Goal: Information Seeking & Learning: Learn about a topic

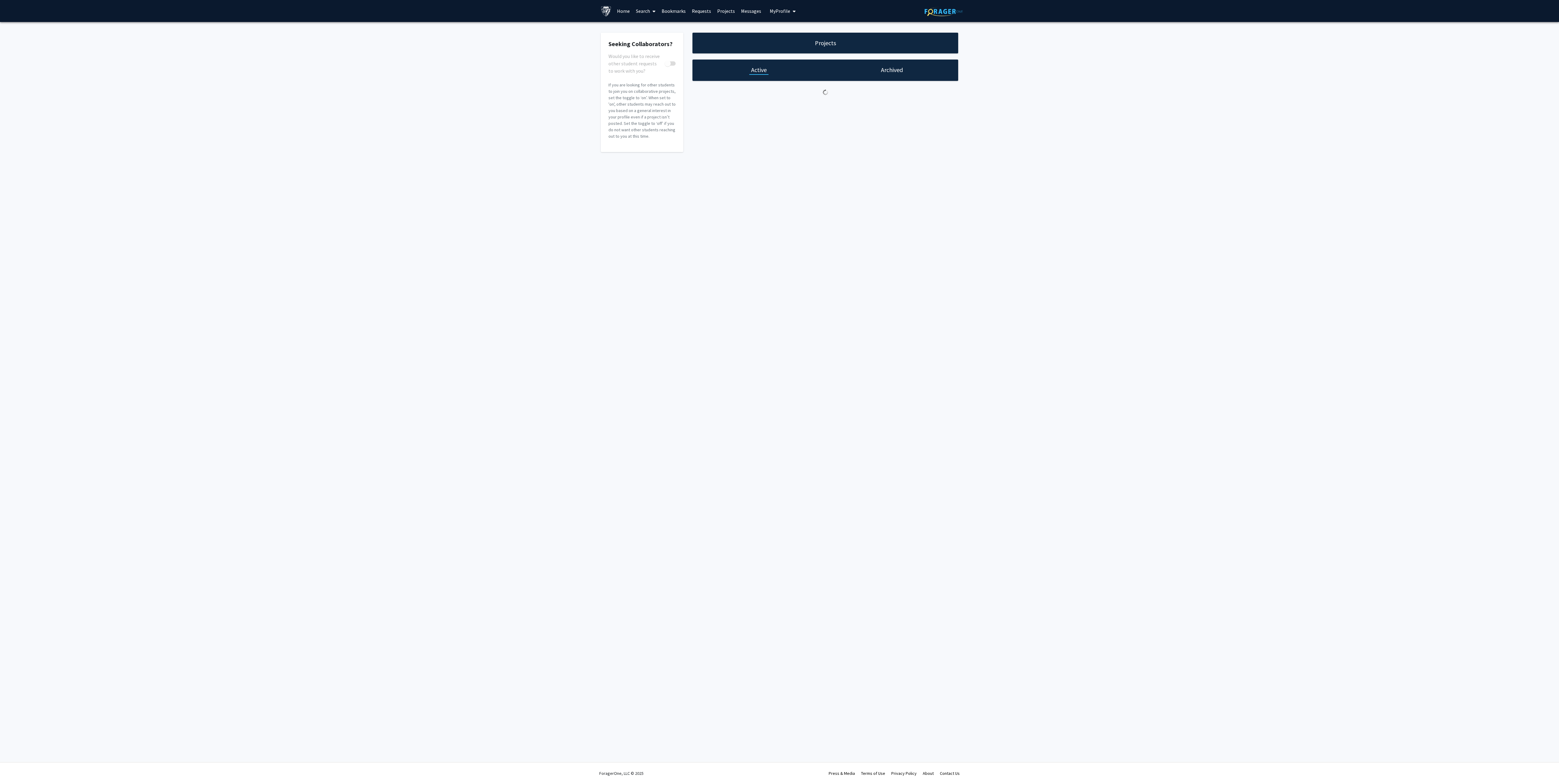
checkbox input "true"
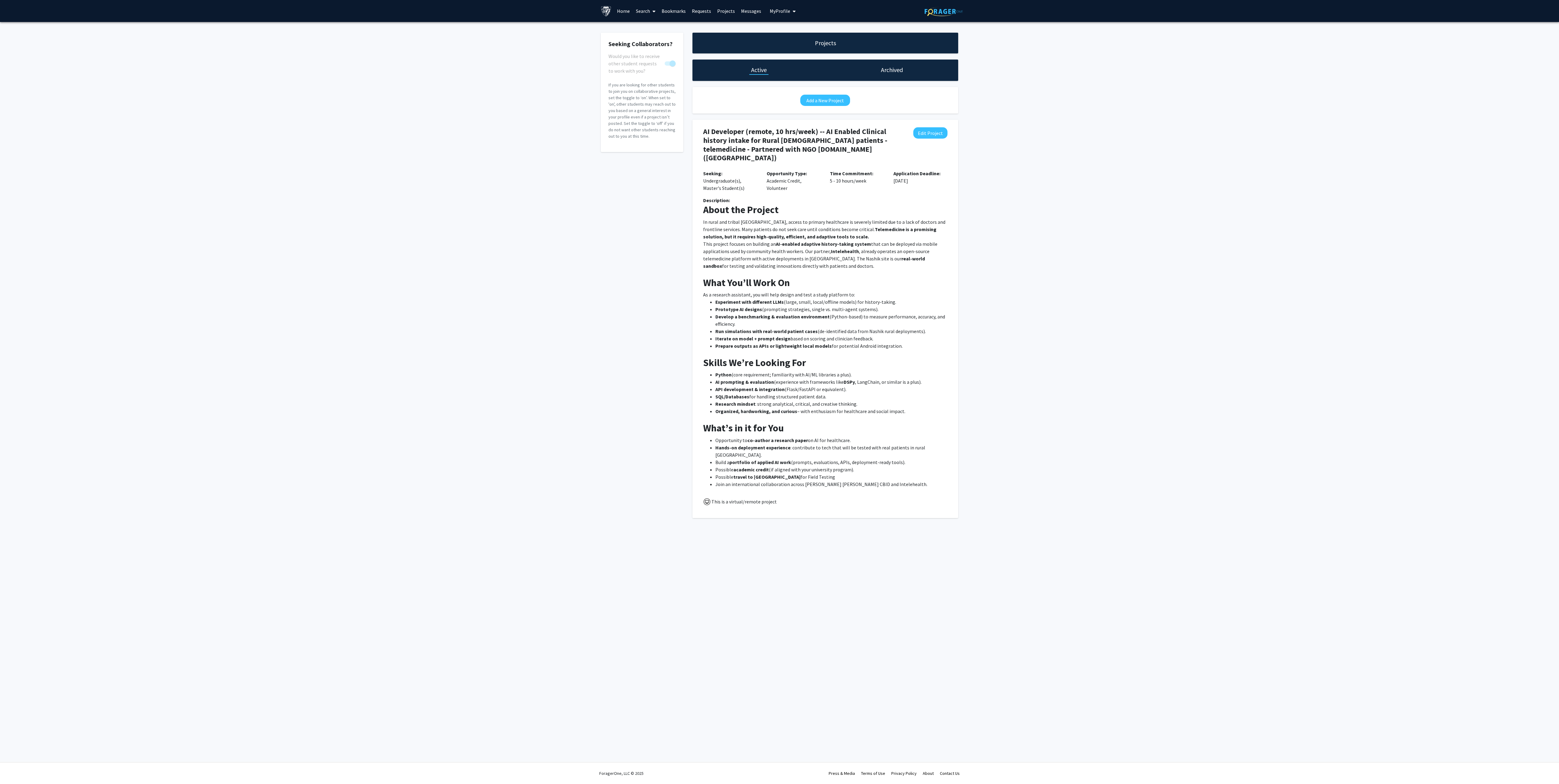
click at [855, 277] on h2 "What You’ll Work On" at bounding box center [825, 283] width 245 height 11
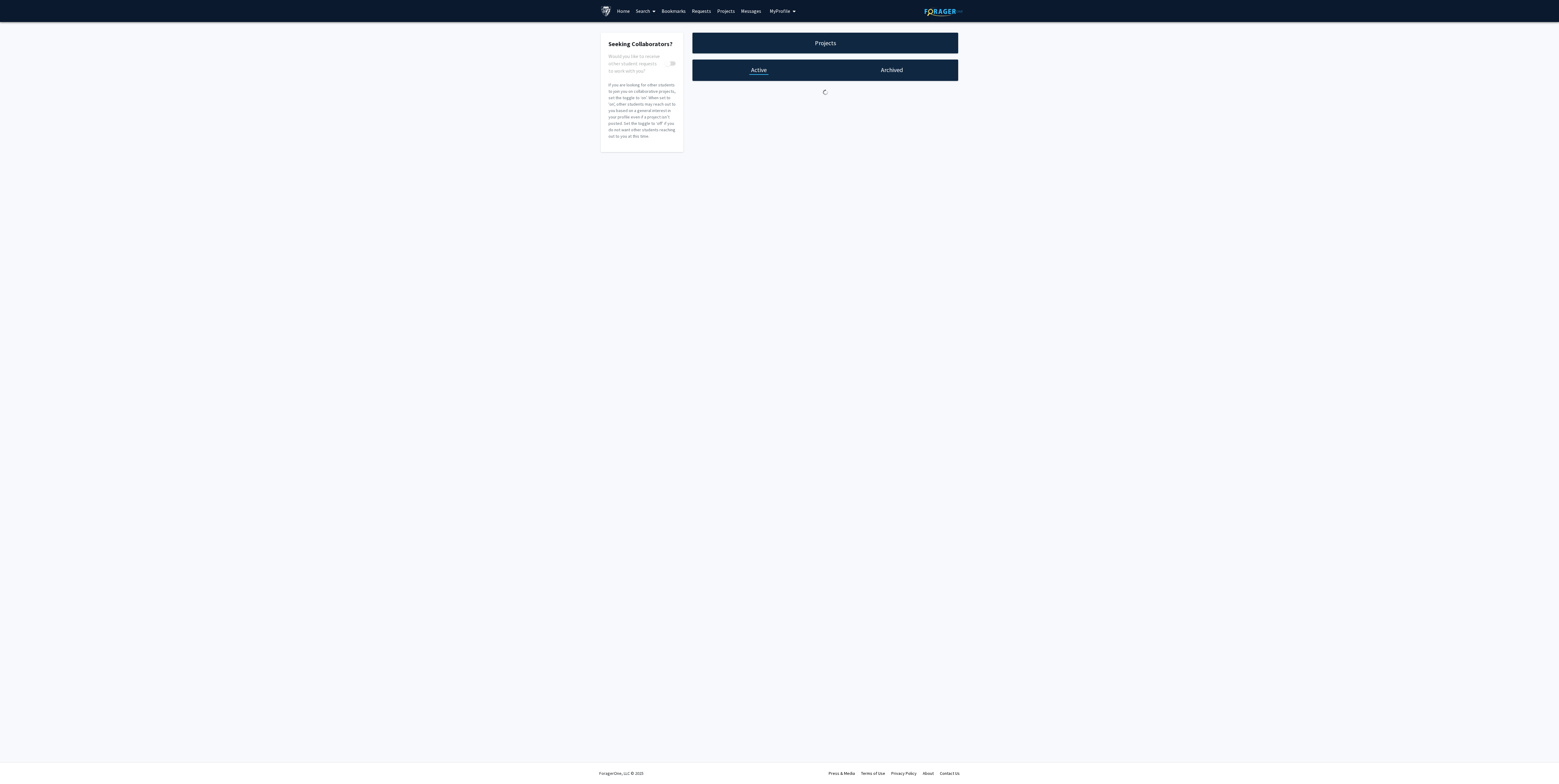
checkbox input "true"
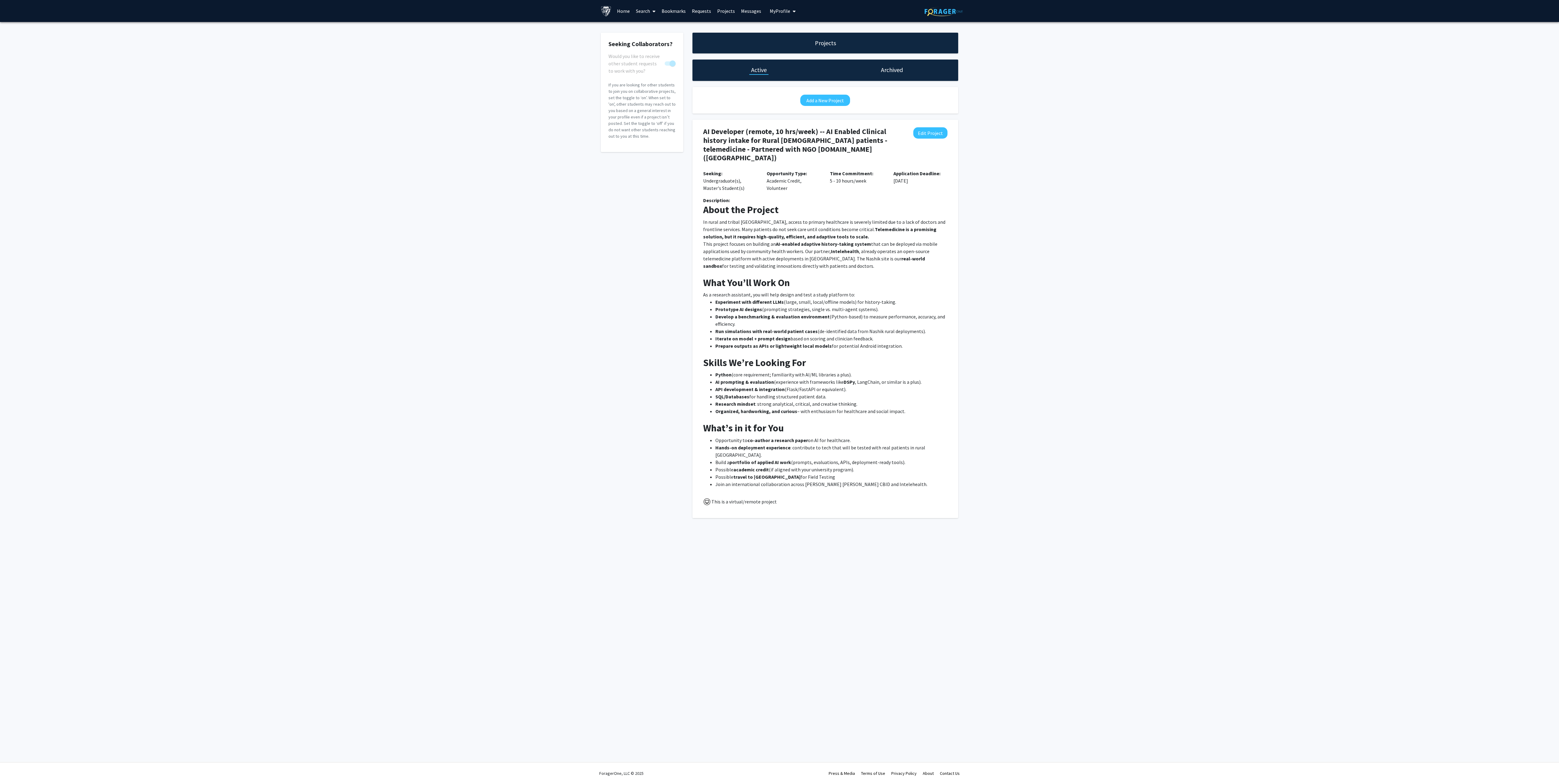
click at [839, 270] on p at bounding box center [825, 273] width 245 height 7
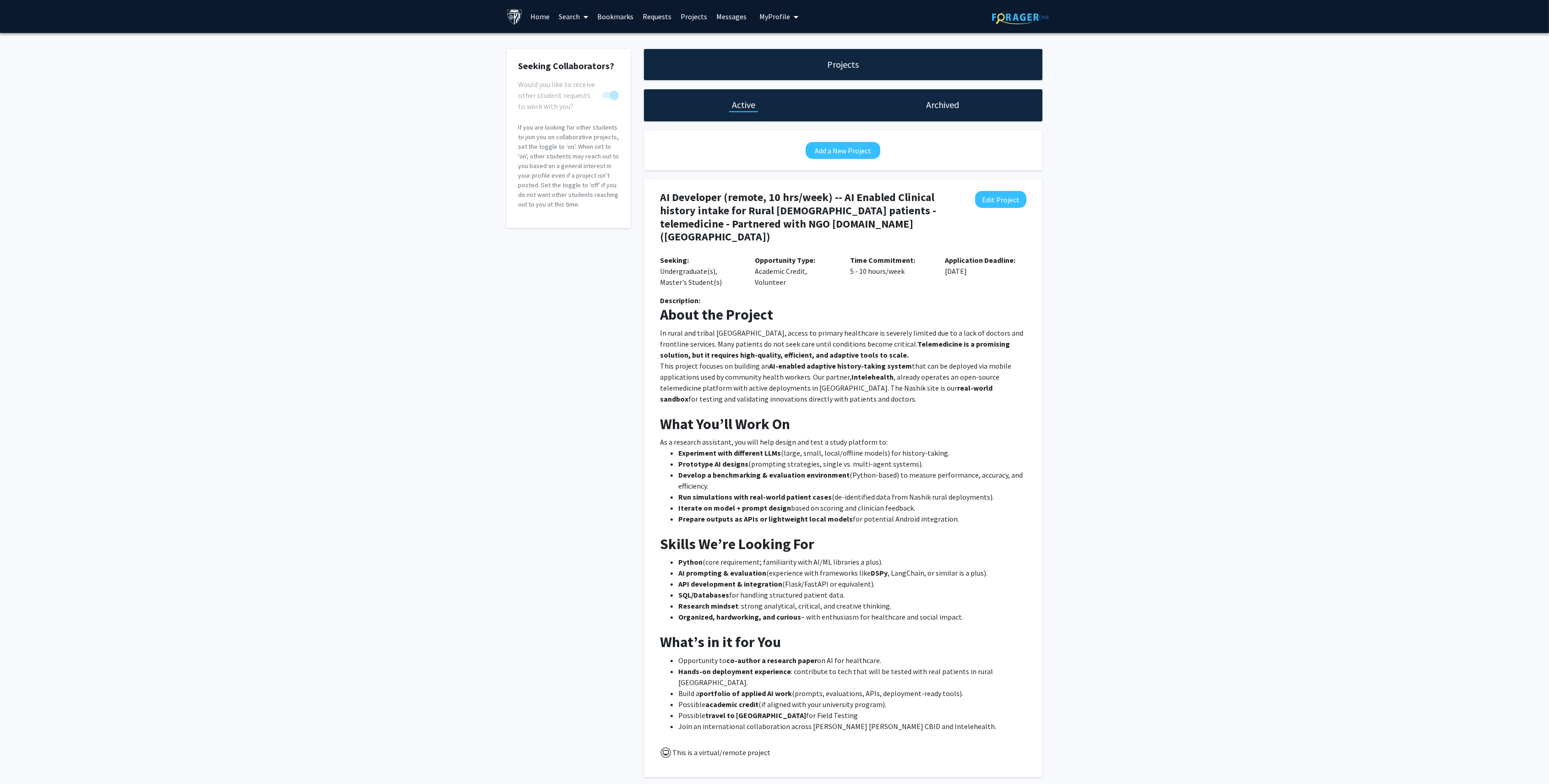
click at [908, 436] on p "As a research assistant, you will help design and test a study platform to:" at bounding box center [843, 442] width 367 height 11
click at [797, 213] on h4 "AI Developer (remote, 10 hrs/week) -- AI Enabled Clinical history intake for Ru…" at bounding box center [809, 217] width 300 height 53
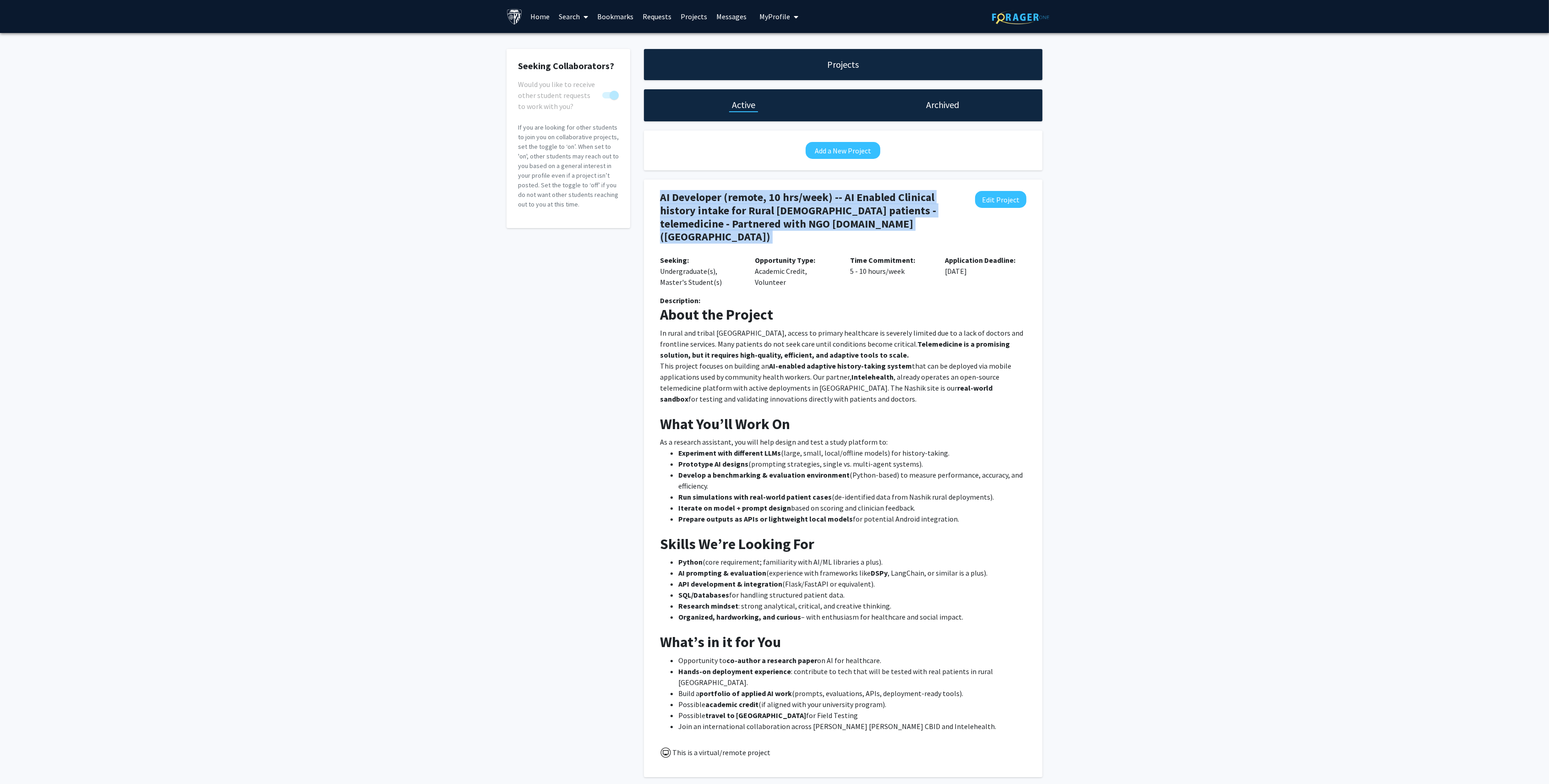
click at [797, 213] on h4 "AI Developer (remote, 10 hrs/week) -- AI Enabled Clinical history intake for Ru…" at bounding box center [809, 217] width 300 height 53
copy h4 "AI Developer (remote, 10 hrs/week) -- AI Enabled Clinical history intake for Ru…"
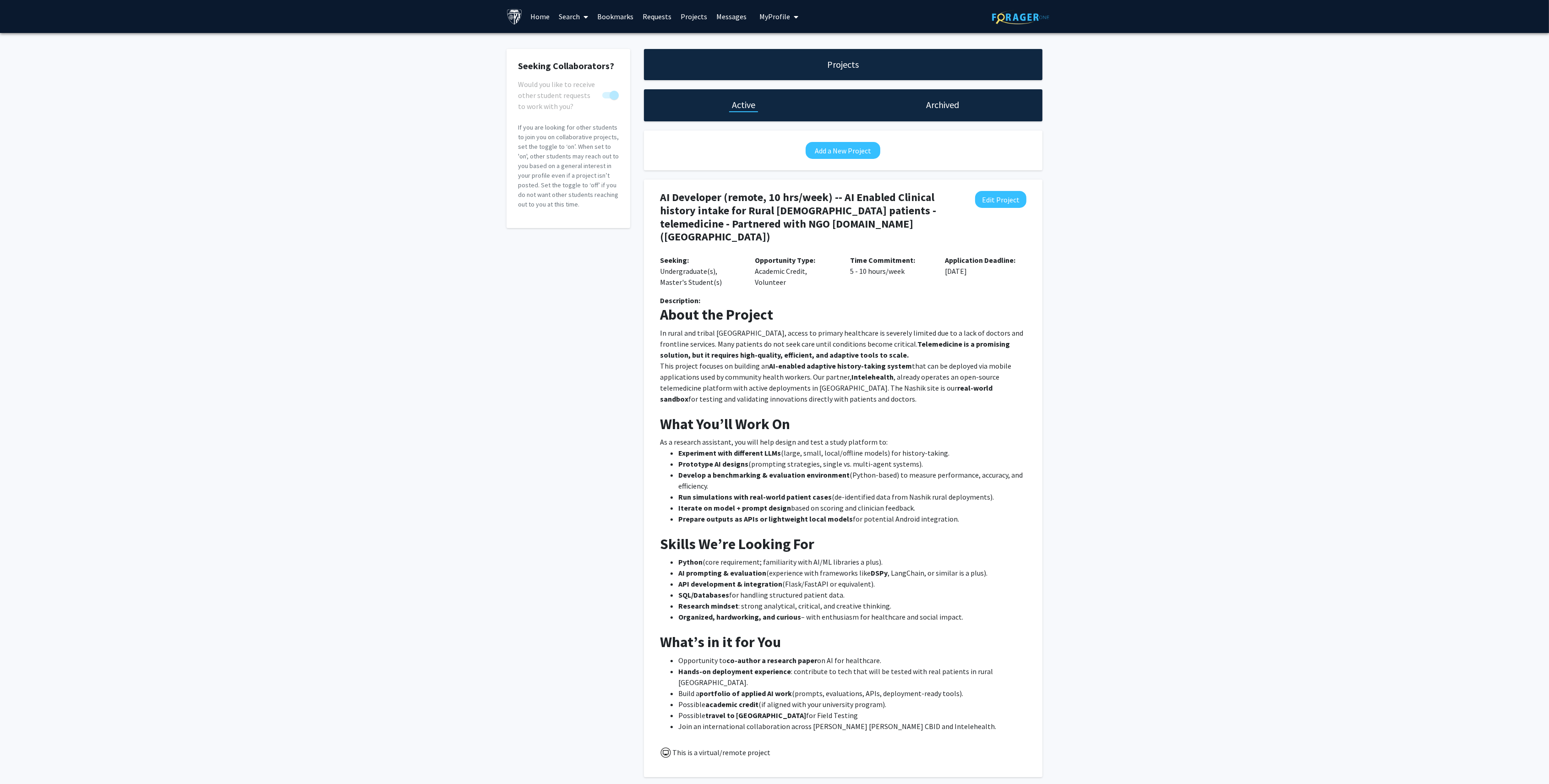
click at [919, 447] on li "Experiment with different LLMs (large, small, local/offline models) for history…" at bounding box center [852, 453] width 348 height 11
click at [901, 210] on h4 "AI Developer (remote, 10 hrs/week) -- AI Enabled Clinical history intake for Ru…" at bounding box center [809, 217] width 300 height 53
drag, startPoint x: 872, startPoint y: 227, endPoint x: 753, endPoint y: 207, distance: 120.7
click at [753, 207] on h4 "AI Developer (remote, 10 hrs/week) -- AI Enabled Clinical history intake for Ru…" at bounding box center [809, 217] width 300 height 53
click at [888, 234] on div "AI Developer (remote, 10 hrs/week) -- AI Enabled Clinical history intake for Ru…" at bounding box center [809, 219] width 300 height 56
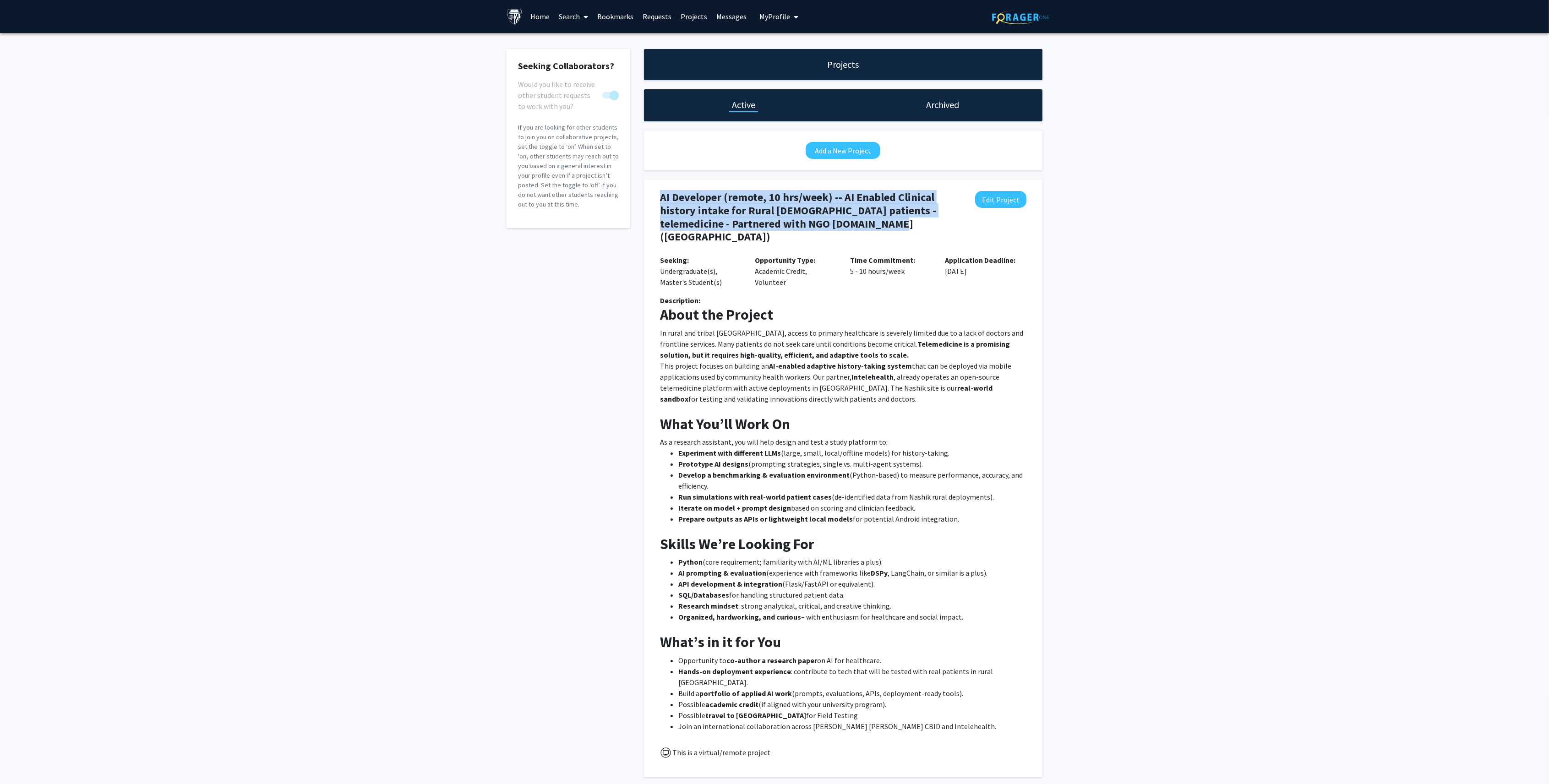
drag, startPoint x: 873, startPoint y: 221, endPoint x: 662, endPoint y: 196, distance: 212.5
click at [662, 196] on h4 "AI Developer (remote, 10 hrs/week) -- AI Enabled Clinical history intake for Ru…" at bounding box center [809, 217] width 300 height 53
copy h4 "AI Developer (remote, 10 hrs/week) -- AI Enabled Clinical history intake for Ru…"
